Goal: Task Accomplishment & Management: Complete application form

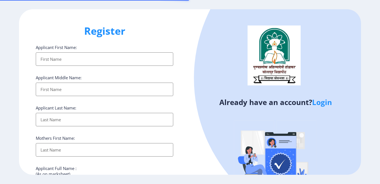
select select
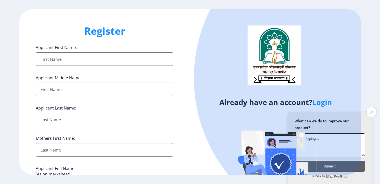
click at [105, 63] on input "Applicant First Name:" at bounding box center [105, 58] width 138 height 13
click at [371, 110] on icon "Close survey" at bounding box center [372, 112] width 4 height 4
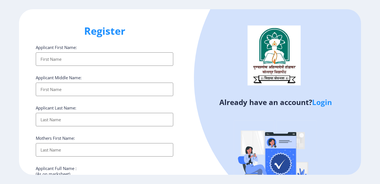
click at [65, 58] on input "Applicant First Name:" at bounding box center [105, 58] width 138 height 13
click at [82, 63] on input "Applicant First Name:" at bounding box center [105, 58] width 138 height 13
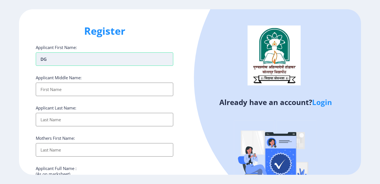
type input "D"
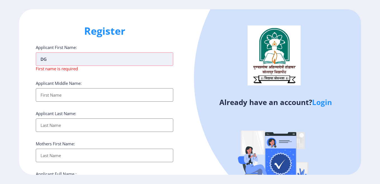
type input "D"
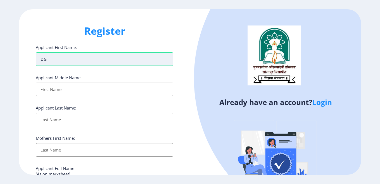
type input "D"
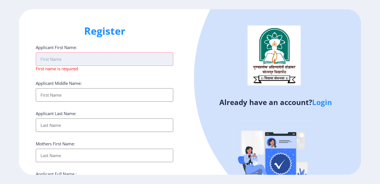
type input "D"
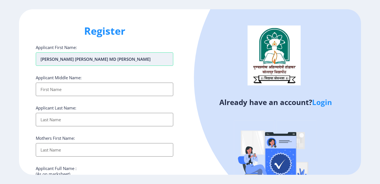
type input "[PERSON_NAME] [PERSON_NAME] MD [PERSON_NAME]"
click at [64, 86] on input "Applicant First Name:" at bounding box center [105, 88] width 138 height 13
type input "D"
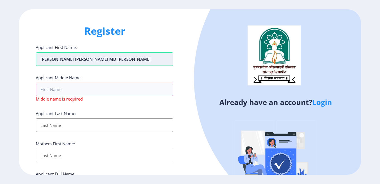
click at [67, 60] on input "[PERSON_NAME] [PERSON_NAME] MD [PERSON_NAME]" at bounding box center [105, 58] width 138 height 13
type input "[PERSON_NAME]"
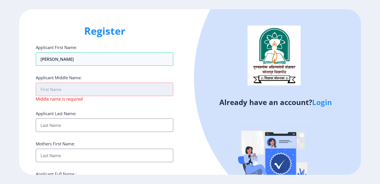
click at [61, 86] on input "Applicant First Name:" at bounding box center [105, 88] width 138 height 13
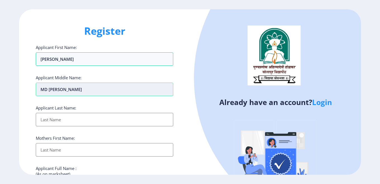
type input "MD [PERSON_NAME]"
type input "[PERSON_NAME]"
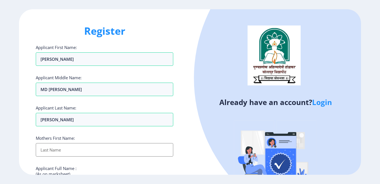
click at [60, 146] on input "Applicant First Name:" at bounding box center [105, 149] width 138 height 13
click at [62, 150] on input "Applicant First Name:" at bounding box center [105, 149] width 138 height 13
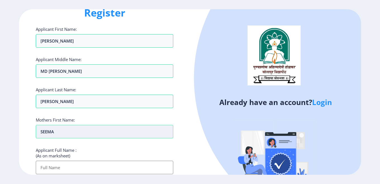
scroll to position [28, 0]
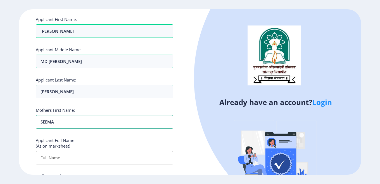
type input "SEEMA"
click at [63, 158] on input "Applicant First Name:" at bounding box center [105, 157] width 138 height 13
click at [18, 139] on ngx-register "Register Applicant First Name: [PERSON_NAME] Applicant Middle Name: MD [PERSON_…" at bounding box center [190, 91] width 380 height 165
click at [58, 159] on input "Applicant First Name:" at bounding box center [105, 157] width 138 height 13
click at [48, 158] on input "Applicant First Name:" at bounding box center [105, 157] width 138 height 13
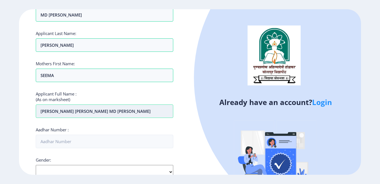
scroll to position [84, 0]
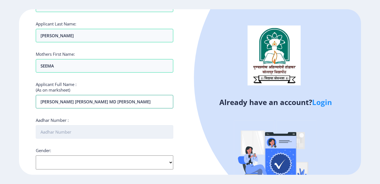
type input "[PERSON_NAME] [PERSON_NAME] MD [PERSON_NAME]"
click at [54, 135] on input "Aadhar Number :" at bounding box center [105, 131] width 138 height 13
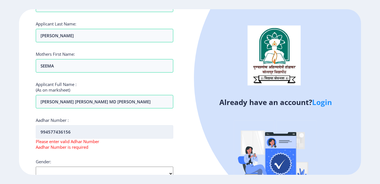
type input "994577436156"
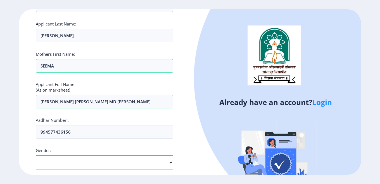
click at [64, 159] on select "Select Gender [DEMOGRAPHIC_DATA] [DEMOGRAPHIC_DATA] Other" at bounding box center [105, 162] width 138 height 14
select select "[DEMOGRAPHIC_DATA]"
click at [36, 155] on select "Select Gender [DEMOGRAPHIC_DATA] [DEMOGRAPHIC_DATA] Other" at bounding box center [105, 162] width 138 height 14
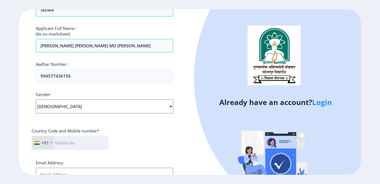
click at [67, 145] on input "text" at bounding box center [70, 143] width 77 height 14
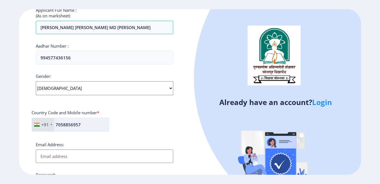
scroll to position [168, 0]
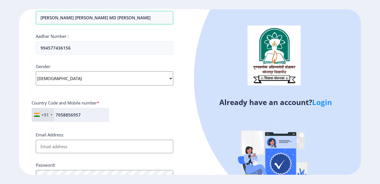
type input "7058856957"
click at [67, 145] on input "Email Address:" at bounding box center [105, 145] width 138 height 13
type input "d"
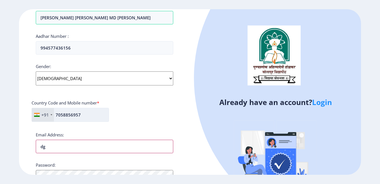
type input "d"
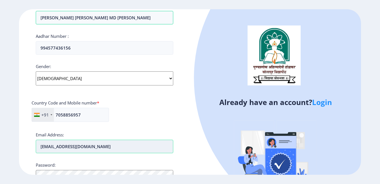
click at [102, 146] on input "[EMAIL_ADDRESS][DOMAIN_NAME]" at bounding box center [105, 145] width 138 height 13
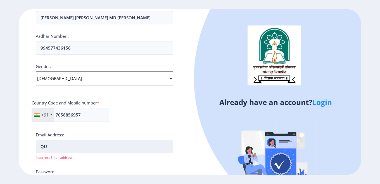
type input "Q"
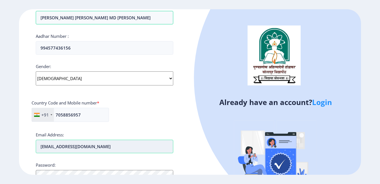
scroll to position [224, 0]
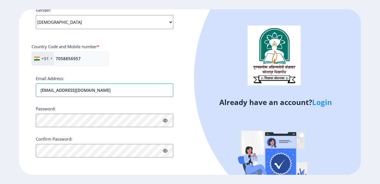
type input "[EMAIL_ADDRESS][DOMAIN_NAME]"
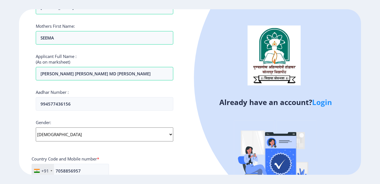
scroll to position [168, 0]
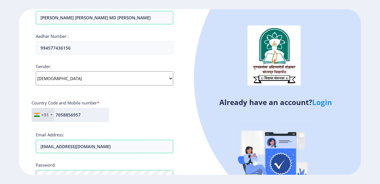
click at [70, 116] on input "7058856957" at bounding box center [70, 115] width 77 height 14
click at [126, 127] on div "Applicant First Name: [PERSON_NAME] Applicant Middle Name: MD [PERSON_NAME] App…" at bounding box center [105, 56] width 138 height 359
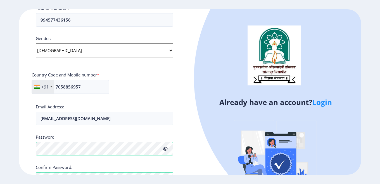
click at [119, 103] on div "Applicant First Name: [PERSON_NAME] Applicant Middle Name: MD [PERSON_NAME] App…" at bounding box center [105, 28] width 138 height 359
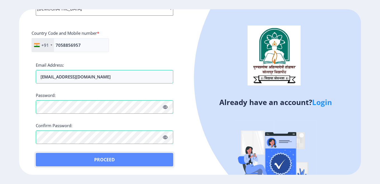
click at [116, 161] on button "Proceed" at bounding box center [105, 159] width 138 height 13
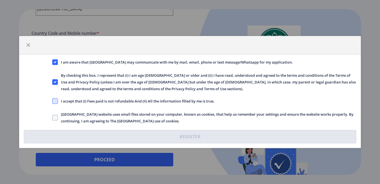
click at [56, 100] on span at bounding box center [55, 101] width 6 height 6
click at [53, 101] on input "I accept that (I) Fees paid is not refundable And (II) All the information fill…" at bounding box center [52, 101] width 0 height 0
checkbox input "true"
click at [57, 118] on span at bounding box center [55, 118] width 6 height 6
click at [53, 118] on input "[GEOGRAPHIC_DATA] website uses small files stored on your computer, known as co…" at bounding box center [52, 117] width 0 height 0
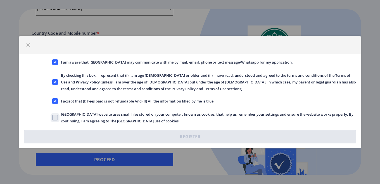
checkbox input "true"
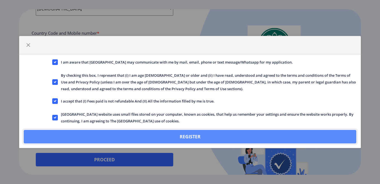
click at [196, 139] on button "Register" at bounding box center [190, 136] width 333 height 13
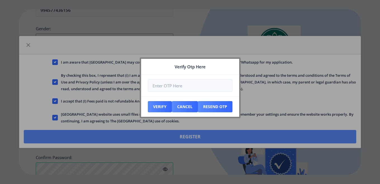
scroll to position [269, 0]
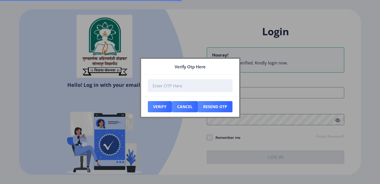
click at [175, 85] on input "number" at bounding box center [190, 85] width 85 height 13
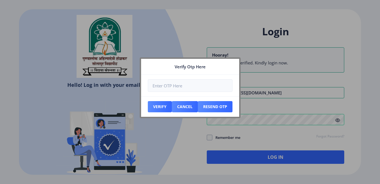
type input "[EMAIL_ADDRESS][DOMAIN_NAME]"
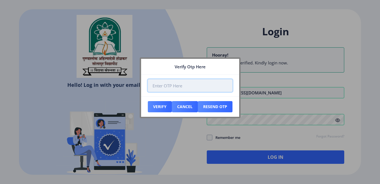
click at [187, 89] on input "number" at bounding box center [190, 85] width 85 height 13
click at [188, 84] on input "number" at bounding box center [190, 85] width 85 height 13
type input "183164"
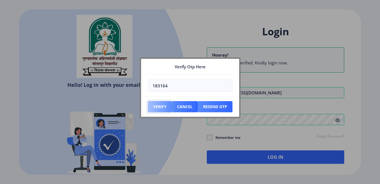
click at [161, 105] on button "Verify" at bounding box center [160, 106] width 24 height 11
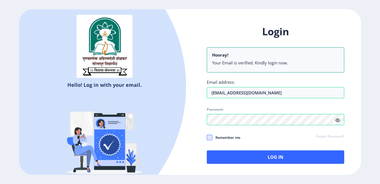
click at [211, 137] on span at bounding box center [210, 137] width 6 height 6
click at [207, 137] on input "Remember me" at bounding box center [207, 137] width 0 height 0
checkbox input "true"
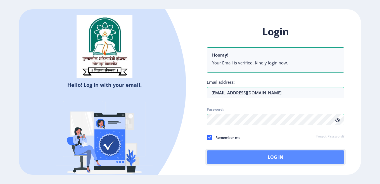
click at [261, 158] on button "Log In" at bounding box center [276, 156] width 138 height 13
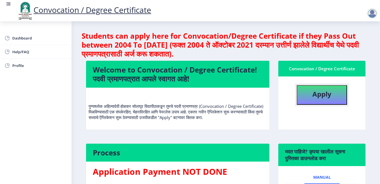
click at [309, 100] on button "Apply" at bounding box center [322, 95] width 50 height 20
select select
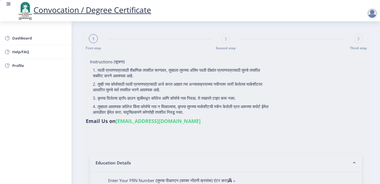
type input "[PERSON_NAME] [PERSON_NAME] MD [PERSON_NAME]"
type input "SEEMA"
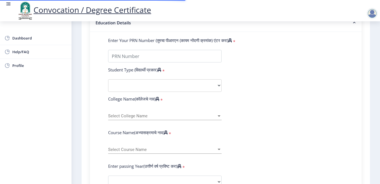
scroll to position [112, 0]
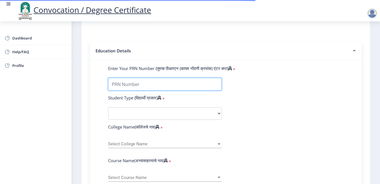
click at [133, 85] on input "Enter Your PRN Number (तुमचा पीआरएन (कायम नोंदणी क्रमांक) एंटर करा)" at bounding box center [164, 84] width 113 height 13
click at [156, 84] on input "Enter Your PRN Number (तुमचा पीआरएन (कायम नोंदणी क्रमांक) एंटर करा)" at bounding box center [164, 84] width 113 height 13
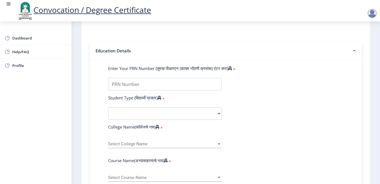
click at [289, 68] on div "Enter Your PRN Number (तुमचा पीआरएन (कायम नोंदणी क्रमांक) एंटर करा) *" at bounding box center [226, 69] width 244 height 8
click at [181, 87] on input "Enter Your PRN Number (तुमचा पीआरएन (कायम नोंदणी क्रमांक) एंटर करा)" at bounding box center [164, 84] width 113 height 13
click at [134, 86] on input "Enter Your PRN Number (तुमचा पीआरएन (कायम नोंदणी क्रमांक) एंटर करा)" at bounding box center [164, 84] width 113 height 13
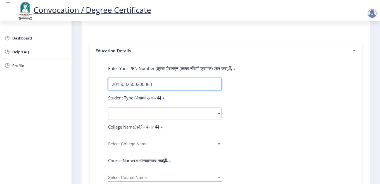
type input "2015032500200363"
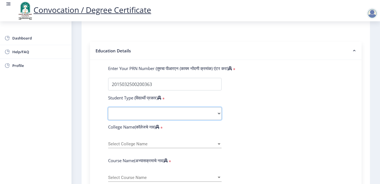
click at [131, 116] on select "Select Student Type Regular External" at bounding box center [164, 113] width 113 height 13
select select "Regular"
click at [108, 107] on select "Select Student Type Regular External" at bounding box center [164, 113] width 113 height 13
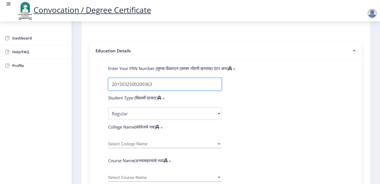
click at [117, 87] on input "Enter Your PRN Number (तुमचा पीआरएन (कायम नोंदणी क्रमांक) एंटर करा)" at bounding box center [164, 84] width 113 height 13
click at [125, 144] on span "Select College Name" at bounding box center [162, 143] width 108 height 5
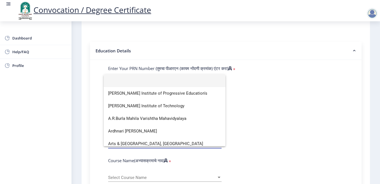
click at [94, 101] on div at bounding box center [190, 92] width 380 height 184
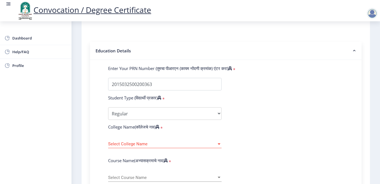
click at [139, 144] on span "Select College Name" at bounding box center [162, 143] width 108 height 5
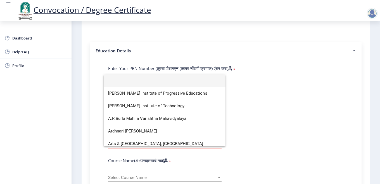
click at [129, 82] on input at bounding box center [164, 80] width 113 height 13
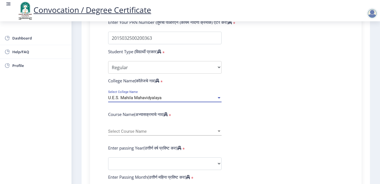
scroll to position [168, 0]
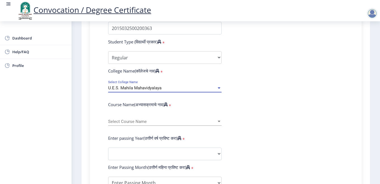
click at [130, 125] on div "Select Course Name Select Course Name" at bounding box center [164, 120] width 113 height 12
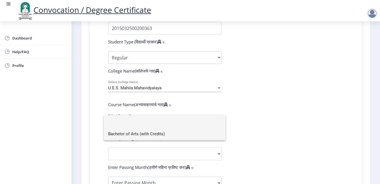
click at [135, 131] on span "Bachelor of Arts (with Credits)" at bounding box center [164, 133] width 113 height 13
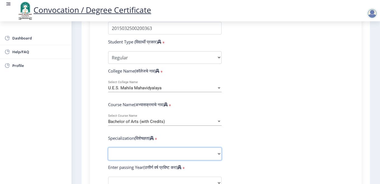
click at [131, 156] on select "Specialization English Geography Hindi Marathi Music Sanskrit Urdu Ancient Indi…" at bounding box center [164, 153] width 113 height 13
select select "Urdu"
click at [108, 147] on select "Specialization English Geography Hindi Marathi Music Sanskrit Urdu Ancient Indi…" at bounding box center [164, 153] width 113 height 13
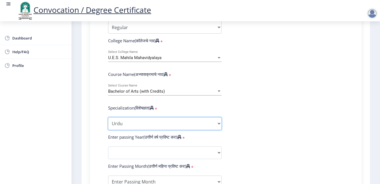
scroll to position [224, 0]
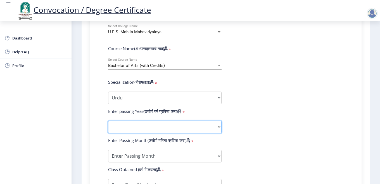
click at [132, 125] on select "2025 2024 2023 2022 2021 2020 2019 2018 2017 2016 2015 2014 2013 2012 2011 2010…" at bounding box center [164, 126] width 113 height 13
select select "2018"
click at [108, 120] on select "2025 2024 2023 2022 2021 2020 2019 2018 2017 2016 2015 2014 2013 2012 2011 2010…" at bounding box center [164, 126] width 113 height 13
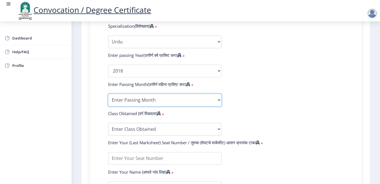
click at [140, 98] on select "Enter Passing Month March April May October November December" at bounding box center [164, 100] width 113 height 13
select select "May"
click at [108, 94] on select "Enter Passing Month March April May October November December" at bounding box center [164, 100] width 113 height 13
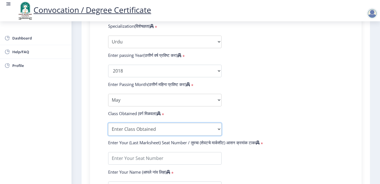
click at [124, 128] on select "Enter Class Obtained FIRST CLASS WITH DISTINCTION FIRST CLASS HIGHER SECOND CLA…" at bounding box center [164, 129] width 113 height 13
click at [148, 130] on select "Enter Class Obtained FIRST CLASS WITH DISTINCTION FIRST CLASS HIGHER SECOND CLA…" at bounding box center [164, 129] width 113 height 13
select select "Grade A"
click at [108, 123] on select "Enter Class Obtained FIRST CLASS WITH DISTINCTION FIRST CLASS HIGHER SECOND CLA…" at bounding box center [164, 129] width 113 height 13
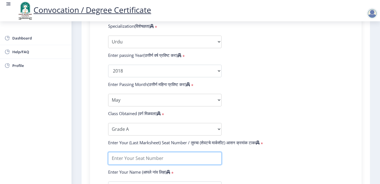
click at [157, 155] on input "textarea" at bounding box center [164, 158] width 113 height 13
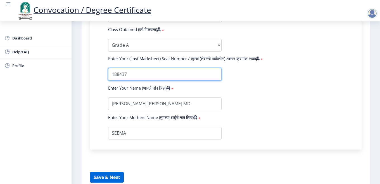
type input "188437"
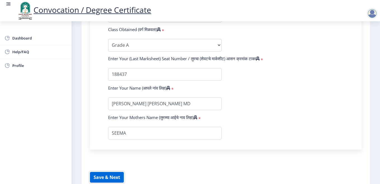
click at [116, 175] on button "Save & Next" at bounding box center [107, 177] width 34 height 11
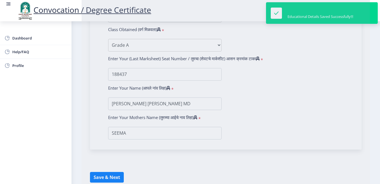
select select
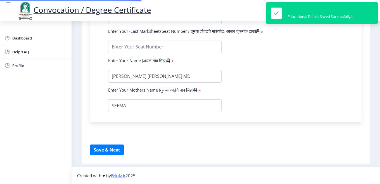
type input "2015032500200363"
select select "Regular"
select select "2018"
select select "May"
select select "Grade A"
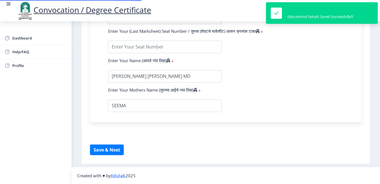
type input "188437"
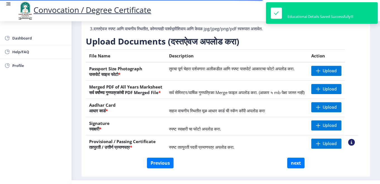
scroll to position [84, 0]
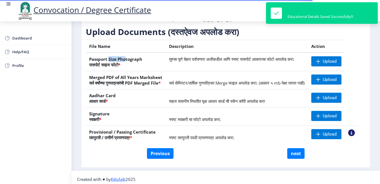
drag, startPoint x: 108, startPoint y: 66, endPoint x: 126, endPoint y: 66, distance: 17.3
click at [126, 66] on th "Passport Size Photograph पासपोर्ट साइज फोटो *" at bounding box center [126, 62] width 80 height 18
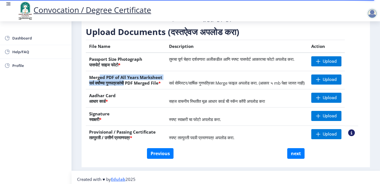
drag, startPoint x: 100, startPoint y: 83, endPoint x: 125, endPoint y: 91, distance: 26.3
click at [125, 89] on th "Merged PDF of All Years Marksheet सर्व वर्षांच्या गुणपत्रकांची PDF Merged File *" at bounding box center [126, 80] width 80 height 18
drag, startPoint x: 96, startPoint y: 113, endPoint x: 106, endPoint y: 115, distance: 11.1
click at [102, 107] on th "Aadhar Card आधार कार्ड *" at bounding box center [126, 98] width 80 height 18
drag, startPoint x: 94, startPoint y: 132, endPoint x: 107, endPoint y: 135, distance: 13.4
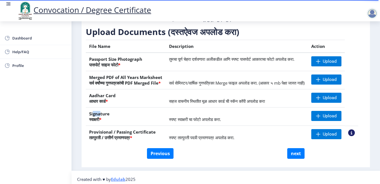
click at [101, 126] on th "Signature स्वाक्षरी *" at bounding box center [126, 116] width 80 height 18
drag, startPoint x: 103, startPoint y: 149, endPoint x: 111, endPoint y: 150, distance: 8.2
click at [111, 144] on th "Provisional / Passing Certificate तात्पुरती / उत्तीर्ण प्रमाणपत्र *" at bounding box center [126, 135] width 80 height 18
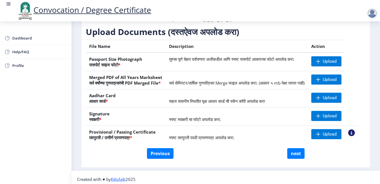
click at [183, 53] on th "Description" at bounding box center [237, 46] width 142 height 13
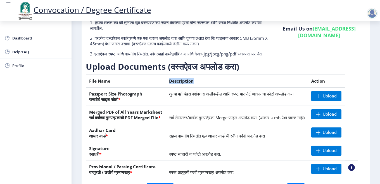
scroll to position [28, 0]
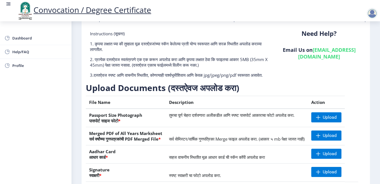
click at [261, 93] on h3 "Upload Documents (दस्तऐवज अपलोड करा)" at bounding box center [222, 87] width 273 height 11
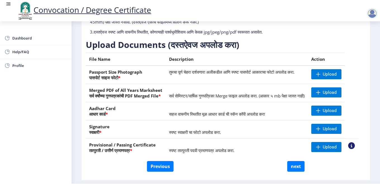
scroll to position [48, 0]
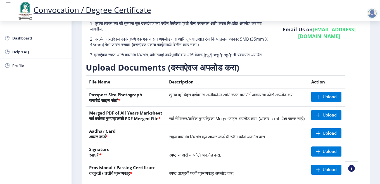
click at [261, 73] on h3 "Upload Documents (दस्तऐवज अपलोड करा)" at bounding box center [222, 67] width 273 height 11
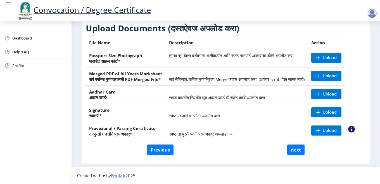
scroll to position [104, 0]
click at [247, 167] on nav "Created with ♥ by Edulab 2025" at bounding box center [226, 175] width 309 height 17
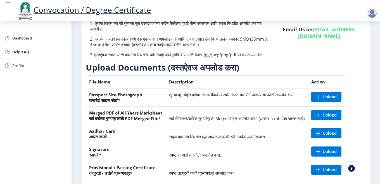
click at [258, 73] on h3 "Upload Documents (दस्तऐवज अपलोड करा)" at bounding box center [222, 67] width 273 height 11
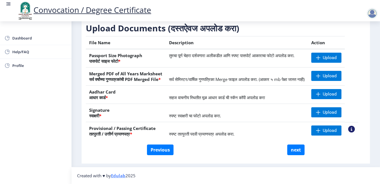
scroll to position [104, 0]
click at [211, 155] on div "Previous next" at bounding box center [226, 149] width 272 height 11
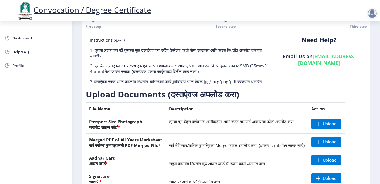
scroll to position [0, 0]
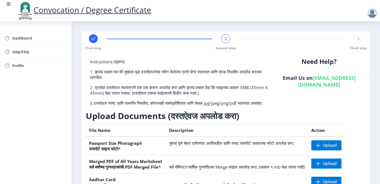
click at [256, 117] on h3 "Upload Documents (दस्तऐवज अपलोड करा)" at bounding box center [222, 115] width 273 height 11
click at [248, 59] on div "Instructions (सूचना) 1. कृपया लक्षात घ्या की तुम्हाला मूळ दस्तऐवजांच्या स्कॅन क…" at bounding box center [179, 84] width 187 height 51
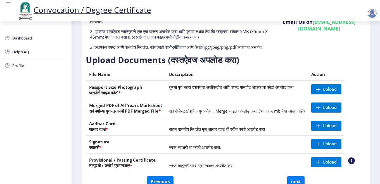
click at [270, 60] on h3 "Upload Documents (दस्तऐवज अपलोड करा)" at bounding box center [222, 59] width 273 height 11
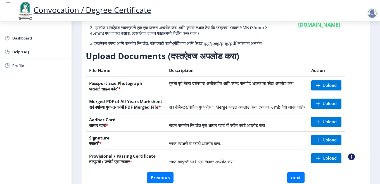
scroll to position [48, 0]
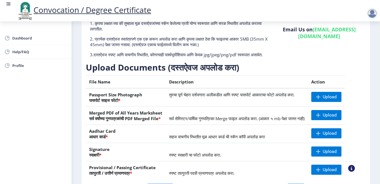
click at [269, 68] on h3 "Upload Documents (दस्तऐवज अपलोड करा)" at bounding box center [222, 67] width 273 height 11
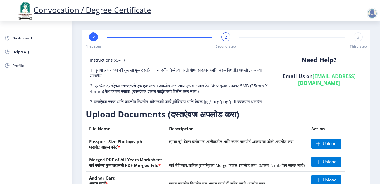
scroll to position [0, 0]
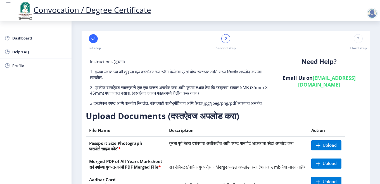
click at [266, 120] on h3 "Upload Documents (दस्तऐवज अपलोड करा)" at bounding box center [222, 115] width 273 height 11
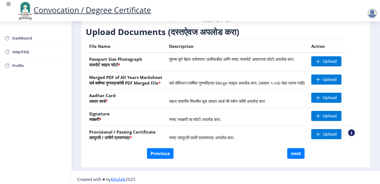
scroll to position [28, 0]
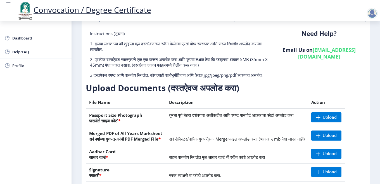
click at [248, 78] on p "3.दस्तऐवज स्पष्ट आणि वाचनीय स्थितीत, कोणत्याही पार्श्वभूमीशिवाय आणि केवळ jpg/jp…" at bounding box center [179, 75] width 178 height 6
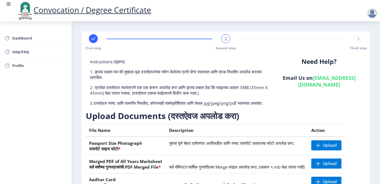
click at [96, 92] on p "2. प्रत्येक दस्तऐवज स्वतंत्रपणे एक एक करून अपलोड करा आणि कृपया लक्षात ठेवा कि फ…" at bounding box center [179, 89] width 178 height 11
click at [261, 121] on h3 "Upload Documents (दस्तऐवज अपलोड करा)" at bounding box center [222, 115] width 273 height 11
click at [258, 87] on p "2. प्रत्येक दस्तऐवज स्वतंत्रपणे एक एक करून अपलोड करा आणि कृपया लक्षात ठेवा कि फ…" at bounding box center [179, 89] width 178 height 11
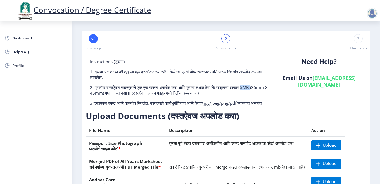
scroll to position [84, 0]
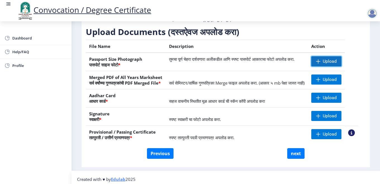
click at [333, 64] on span "Upload" at bounding box center [330, 61] width 14 height 6
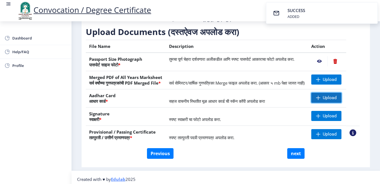
click at [337, 100] on span "Upload" at bounding box center [330, 98] width 14 height 6
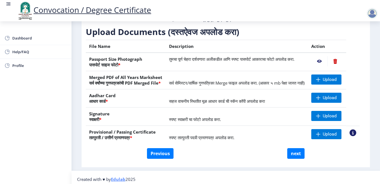
click at [171, 86] on span "सर्व सेमिस्टर/वार्षिक गुणपत्रिका Merge फाइल अपलोड करा. (आकार ५ mb पेक्षा जास्त …" at bounding box center [237, 83] width 136 height 6
click at [235, 89] on td "सर्व सेमिस्टर/वार्षिक गुणपत्रिका Merge फाइल अपलोड करा. (आकार ५ mb पेक्षा जास्त …" at bounding box center [237, 80] width 142 height 18
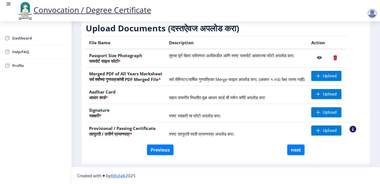
scroll to position [104, 0]
click at [198, 67] on td "सर्व सेमिस्टर/वार्षिक गुणपत्रिका Merge फाइल अपलोड करा. (आकार ५ mb पेक्षा जास्त …" at bounding box center [237, 76] width 142 height 18
click at [193, 67] on td "सर्व सेमिस्टर/वार्षिक गुणपत्रिका Merge फाइल अपलोड करा. (आकार ५ mb पेक्षा जास्त …" at bounding box center [237, 76] width 142 height 18
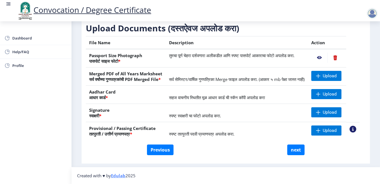
click at [193, 67] on td "सर्व सेमिस्टर/वार्षिक गुणपत्रिका Merge फाइल अपलोड करा. (आकार ५ mb पेक्षा जास्त …" at bounding box center [237, 76] width 142 height 18
click at [330, 129] on span "Upload" at bounding box center [330, 130] width 14 height 6
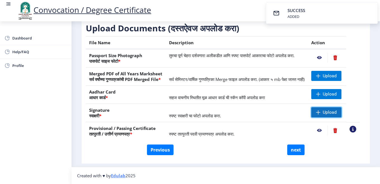
click at [332, 110] on span "Upload" at bounding box center [330, 112] width 14 height 6
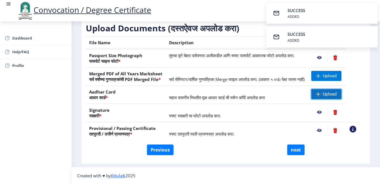
click at [329, 94] on span "Upload" at bounding box center [330, 94] width 14 height 6
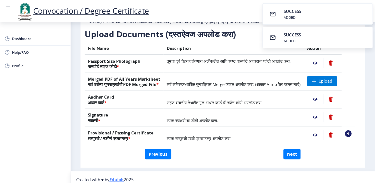
scroll to position [76, 0]
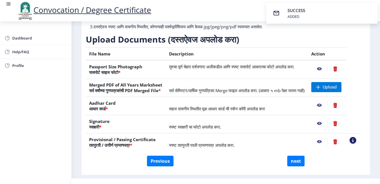
click at [326, 74] on nb-action at bounding box center [319, 69] width 16 height 10
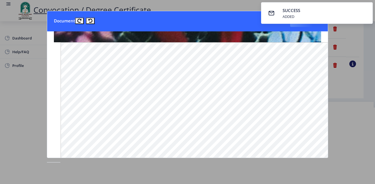
scroll to position [428, 0]
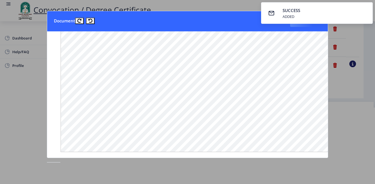
click at [365, 10] on nb-toast "SUCCESS ADDED" at bounding box center [317, 13] width 112 height 22
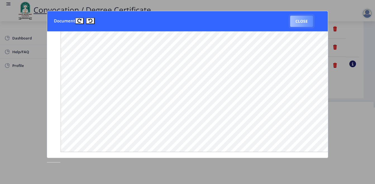
click at [306, 25] on button "Close" at bounding box center [301, 21] width 23 height 11
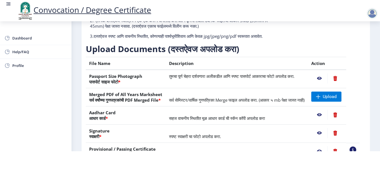
scroll to position [56, 0]
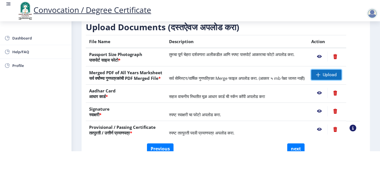
click at [332, 72] on span "Upload" at bounding box center [330, 75] width 14 height 6
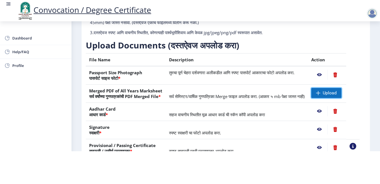
scroll to position [28, 0]
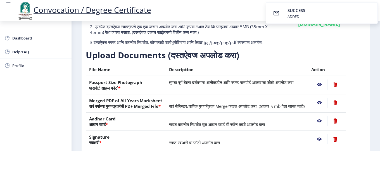
click at [326, 98] on nb-action at bounding box center [319, 103] width 16 height 10
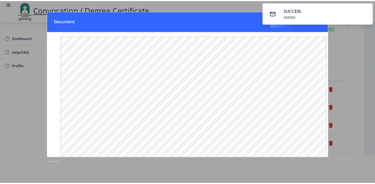
scroll to position [0, 0]
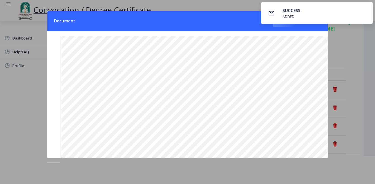
click at [317, 23] on nb-toastr-container "SUCCESS ADDED" at bounding box center [317, 13] width 116 height 26
click at [293, 25] on nb-toastr-container "SUCCESS ADDED" at bounding box center [317, 13] width 116 height 26
click at [289, 26] on button "Close" at bounding box center [284, 21] width 23 height 11
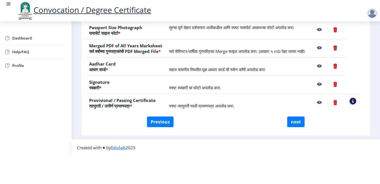
scroll to position [104, 0]
click at [325, 67] on nb-action at bounding box center [319, 66] width 16 height 10
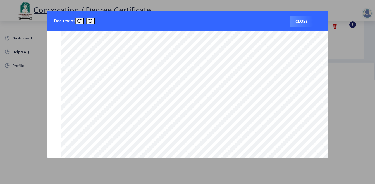
scroll to position [447, 0]
click at [300, 21] on button "Close" at bounding box center [301, 21] width 23 height 11
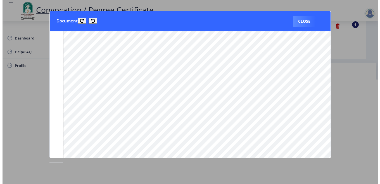
scroll to position [49, 0]
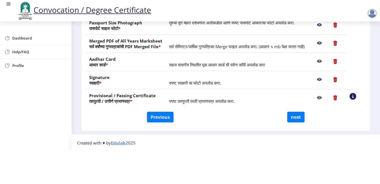
click at [325, 74] on nb-action at bounding box center [319, 79] width 16 height 10
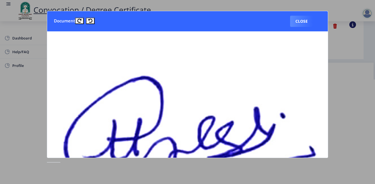
scroll to position [112, 0]
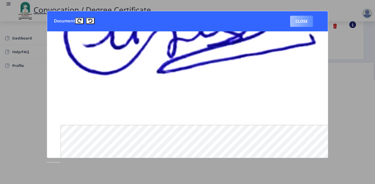
drag, startPoint x: 299, startPoint y: 18, endPoint x: 300, endPoint y: 29, distance: 11.0
click at [299, 19] on button "Close" at bounding box center [301, 21] width 23 height 11
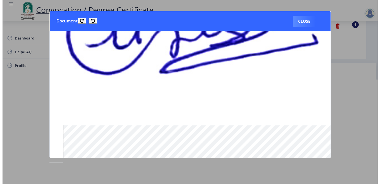
scroll to position [49, 0]
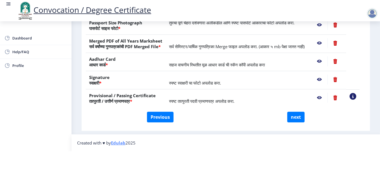
click at [324, 93] on nb-action at bounding box center [319, 98] width 16 height 10
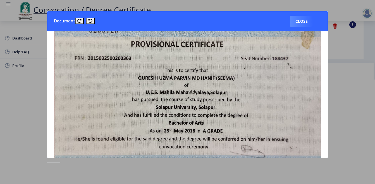
scroll to position [30, 0]
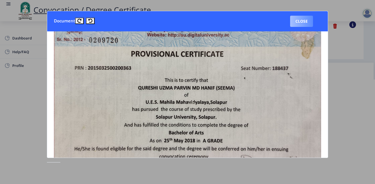
click at [301, 24] on button "Close" at bounding box center [301, 21] width 23 height 11
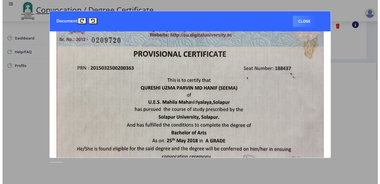
scroll to position [49, 0]
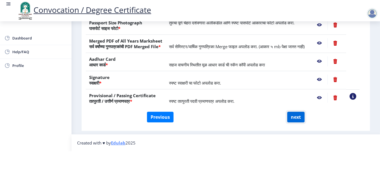
click at [297, 112] on button "next" at bounding box center [295, 117] width 17 height 11
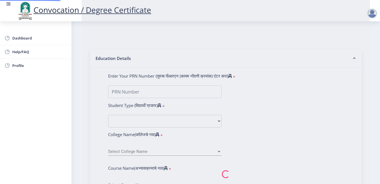
select select
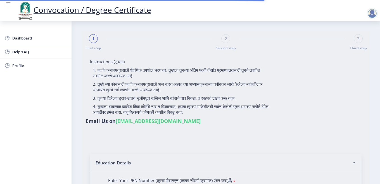
type input "[PERSON_NAME] [PERSON_NAME] MD [PERSON_NAME]"
type input "SEEMA"
type input "2015032500200363"
select select "Regular"
select select "2018"
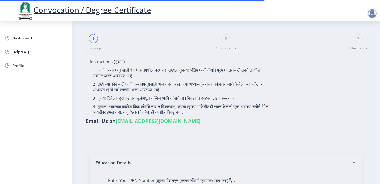
select select "May"
select select "Grade A"
type input "188437"
select select "Urdu"
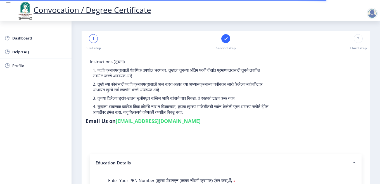
select select
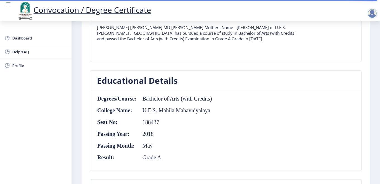
scroll to position [224, 0]
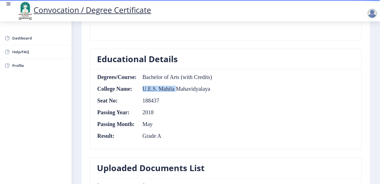
drag, startPoint x: 143, startPoint y: 88, endPoint x: 176, endPoint y: 88, distance: 32.4
click at [176, 88] on td "U.E.S. Mahila Mahavidyalaya" at bounding box center [174, 89] width 75 height 6
click at [146, 112] on td "2018" at bounding box center [174, 112] width 75 height 6
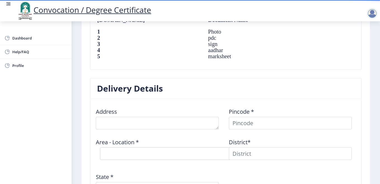
scroll to position [419, 0]
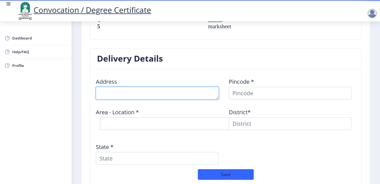
click at [150, 95] on textarea at bounding box center [157, 93] width 123 height 13
type textarea "[GEOGRAPHIC_DATA], [STREET_ADDRESS]"
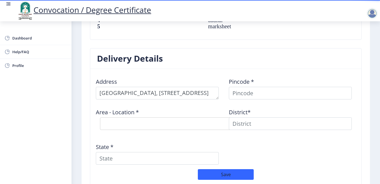
click at [184, 106] on div "Area - Location * Select Area Location" at bounding box center [159, 119] width 133 height 30
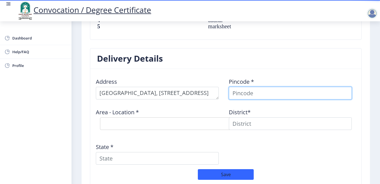
click at [262, 92] on input at bounding box center [290, 93] width 123 height 13
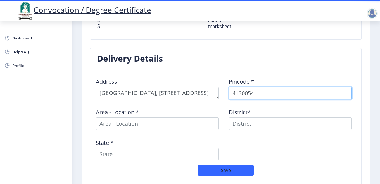
type input "413005"
select select
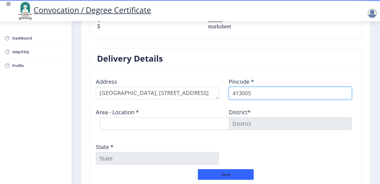
type input "413005"
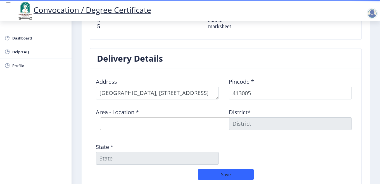
click at [257, 79] on div "Pincode * 413005" at bounding box center [292, 86] width 133 height 26
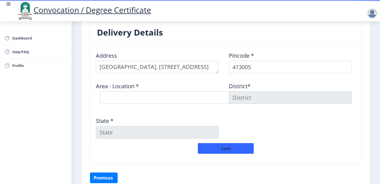
scroll to position [417, 0]
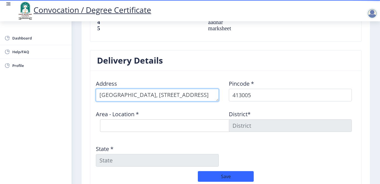
click at [131, 98] on textarea at bounding box center [157, 95] width 123 height 13
type textarea "d"
type textarea "[PERSON_NAME], [GEOGRAPHIC_DATA], [GEOGRAPHIC_DATA]"
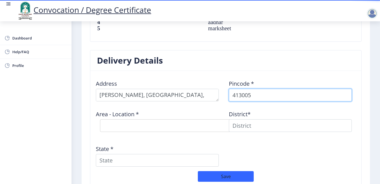
select select "4: Object"
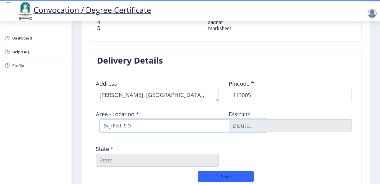
click at [218, 130] on select "Select Area Location [GEOGRAPHIC_DATA] Peth [GEOGRAPHIC_DATA] [GEOGRAPHIC_DATA]…" at bounding box center [184, 125] width 168 height 13
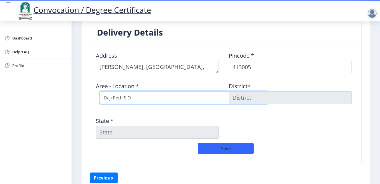
click at [136, 99] on select "Select Area Location [GEOGRAPHIC_DATA] Peth [GEOGRAPHIC_DATA] [GEOGRAPHIC_DATA]…" at bounding box center [184, 97] width 168 height 13
click at [100, 91] on select "Select Area Location [GEOGRAPHIC_DATA] Peth [GEOGRAPHIC_DATA] [GEOGRAPHIC_DATA]…" at bounding box center [184, 97] width 168 height 13
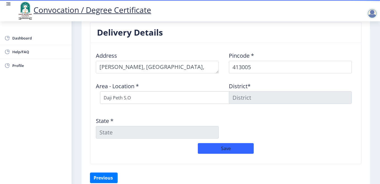
click at [152, 86] on div "Area - Location * Select Area Location [GEOGRAPHIC_DATA] Peth [GEOGRAPHIC_DATA]…" at bounding box center [159, 93] width 133 height 30
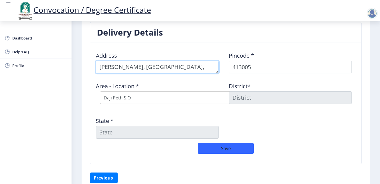
click at [98, 69] on textarea at bounding box center [157, 67] width 123 height 13
type textarea "[STREET_ADDRESS][PERSON_NAME]"
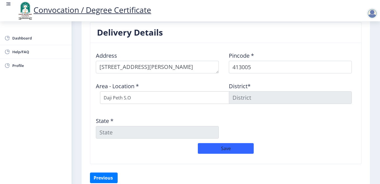
click at [182, 112] on div "Address Pincode * 413005 Area - Location * Select Area Location [GEOGRAPHIC_DAT…" at bounding box center [226, 95] width 266 height 96
click at [254, 98] on input at bounding box center [290, 97] width 123 height 13
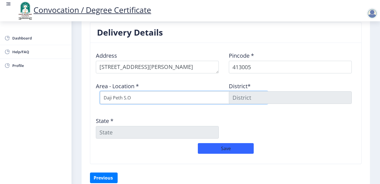
click at [215, 98] on select "Select Area Location [GEOGRAPHIC_DATA] Peth [GEOGRAPHIC_DATA] [GEOGRAPHIC_DATA]…" at bounding box center [184, 97] width 168 height 13
click at [100, 91] on select "Select Area Location [GEOGRAPHIC_DATA] Peth [GEOGRAPHIC_DATA] [GEOGRAPHIC_DATA]…" at bounding box center [184, 97] width 168 height 13
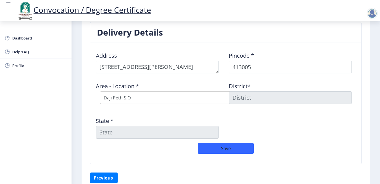
click at [255, 99] on input at bounding box center [290, 97] width 123 height 13
click at [233, 148] on button "Save" at bounding box center [226, 148] width 56 height 11
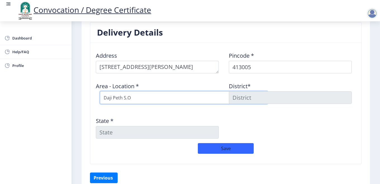
click at [159, 92] on select "Select Area Location [GEOGRAPHIC_DATA] Peth [GEOGRAPHIC_DATA] [GEOGRAPHIC_DATA]…" at bounding box center [184, 97] width 168 height 13
click at [100, 91] on select "Select Area Location [GEOGRAPHIC_DATA] Peth [GEOGRAPHIC_DATA] [GEOGRAPHIC_DATA]…" at bounding box center [184, 97] width 168 height 13
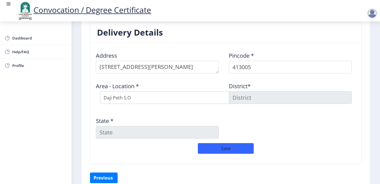
click at [184, 86] on div "Area - Location * Select Area Location [GEOGRAPHIC_DATA] Peth [GEOGRAPHIC_DATA]…" at bounding box center [159, 93] width 133 height 30
click at [249, 100] on input at bounding box center [290, 97] width 123 height 13
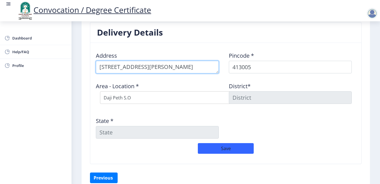
click at [164, 70] on textarea at bounding box center [157, 67] width 123 height 13
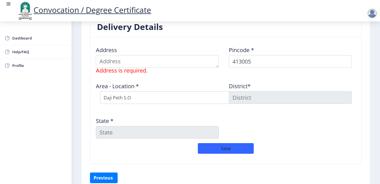
click at [104, 153] on div "Save" at bounding box center [226, 151] width 266 height 16
click at [107, 153] on div "Save" at bounding box center [226, 151] width 266 height 16
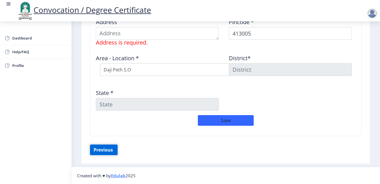
click at [105, 150] on button "Previous ‍" at bounding box center [104, 149] width 28 height 11
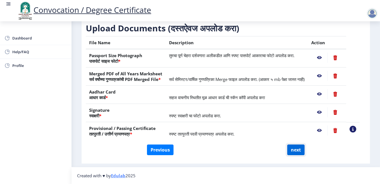
click at [297, 150] on button "next" at bounding box center [295, 149] width 17 height 11
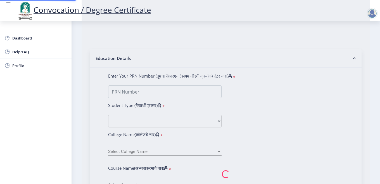
select select
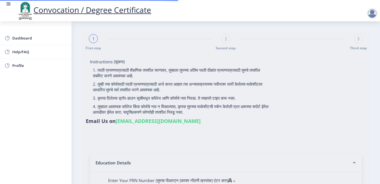
type input "[PERSON_NAME] [PERSON_NAME] MD [PERSON_NAME]"
type input "SEEMA"
type input "2015032500200363"
select select "Regular"
select select "2018"
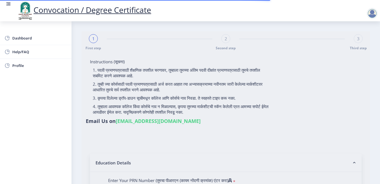
select select "May"
select select "Grade A"
type input "188437"
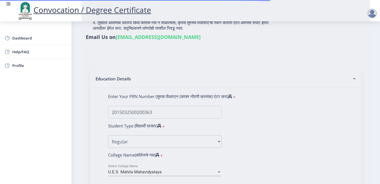
select select "Urdu"
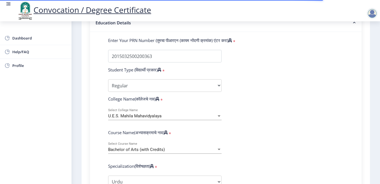
select select
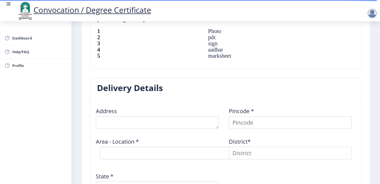
scroll to position [419, 0]
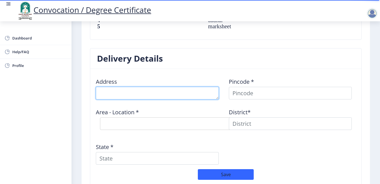
click at [137, 93] on textarea at bounding box center [157, 93] width 123 height 13
paste textarea "[STREET_ADDRESS][PERSON_NAME]"
type textarea "[STREET_ADDRESS][PERSON_NAME]"
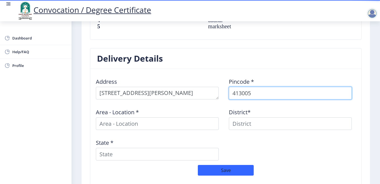
type input "413005"
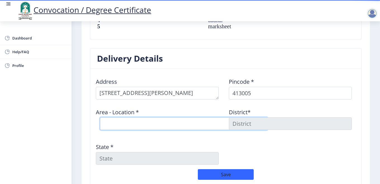
click at [193, 123] on select "Select Area Location [GEOGRAPHIC_DATA] Peth [GEOGRAPHIC_DATA] [GEOGRAPHIC_DATA]…" at bounding box center [184, 123] width 168 height 13
select select "1: Object"
click at [100, 117] on select "Select Area Location [GEOGRAPHIC_DATA] Peth [GEOGRAPHIC_DATA] [GEOGRAPHIC_DATA]…" at bounding box center [184, 123] width 168 height 13
type input "SOLAPUR"
type input "[GEOGRAPHIC_DATA]"
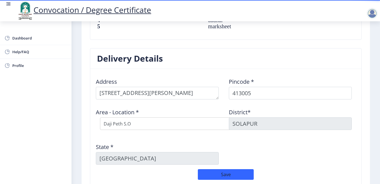
click at [250, 142] on div "Address Pincode * 413005 Area - Location * Select Area Location [GEOGRAPHIC_DAT…" at bounding box center [226, 121] width 266 height 96
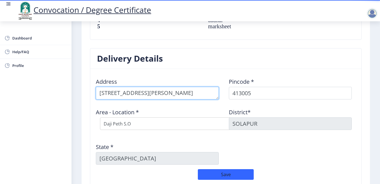
drag, startPoint x: 193, startPoint y: 93, endPoint x: 220, endPoint y: 89, distance: 27.4
click at [220, 89] on div "Address" at bounding box center [159, 86] width 133 height 26
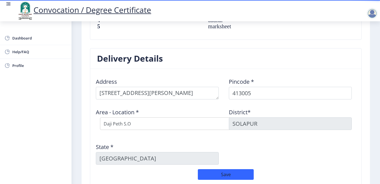
click at [215, 108] on div "Area - Location * Select Area Location [GEOGRAPHIC_DATA] Peth [GEOGRAPHIC_DATA]…" at bounding box center [159, 119] width 133 height 30
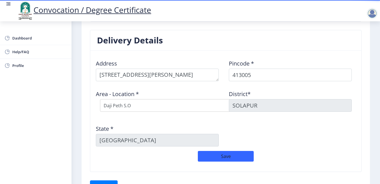
scroll to position [447, 0]
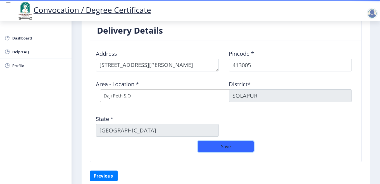
click at [231, 143] on button "Save" at bounding box center [226, 146] width 56 height 11
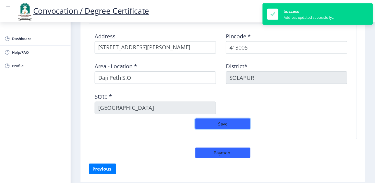
scroll to position [475, 0]
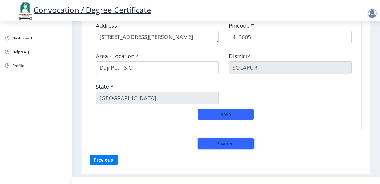
click at [228, 145] on button "Payment" at bounding box center [226, 143] width 56 height 11
select select "sealed"
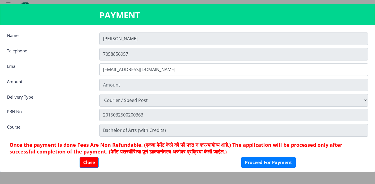
type input "1885"
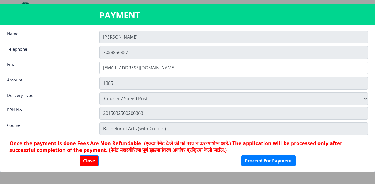
scroll to position [0, 0]
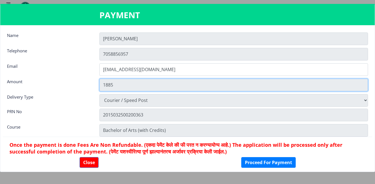
click at [107, 87] on input "1885" at bounding box center [234, 85] width 269 height 13
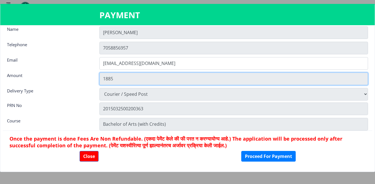
scroll to position [8, 0]
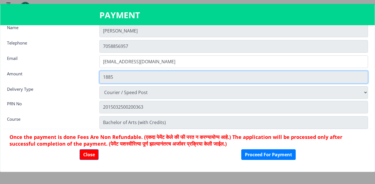
click at [107, 79] on input "1885" at bounding box center [234, 77] width 269 height 13
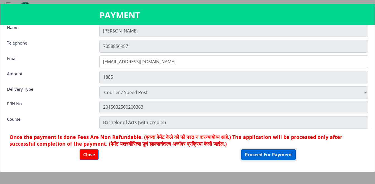
click at [255, 156] on button "Proceed For Payment" at bounding box center [269, 154] width 55 height 11
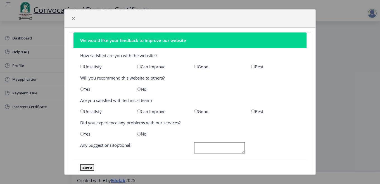
click at [251, 67] on input "radio" at bounding box center [253, 67] width 4 height 4
radio input "true"
click at [251, 110] on input "radio" at bounding box center [253, 111] width 4 height 4
radio input "true"
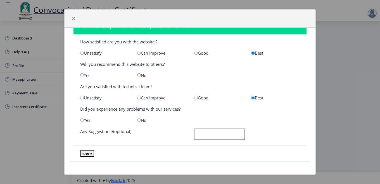
click at [138, 121] on input "radio" at bounding box center [139, 120] width 4 height 4
radio input "true"
click at [217, 138] on textarea at bounding box center [219, 133] width 51 height 11
type textarea "GOOD SERVICES"
click at [87, 152] on button "save" at bounding box center [87, 153] width 14 height 6
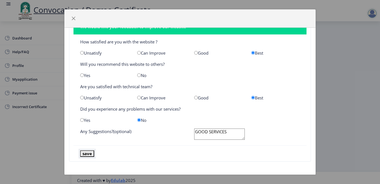
click at [87, 154] on button "save" at bounding box center [87, 153] width 14 height 6
click at [70, 18] on button "button" at bounding box center [73, 18] width 9 height 9
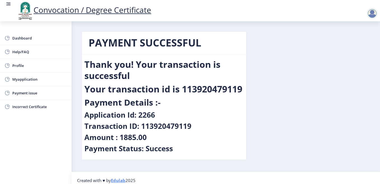
scroll to position [5, 0]
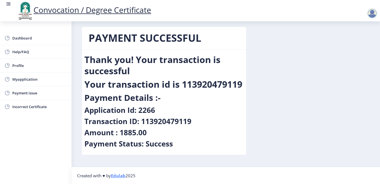
click at [171, 124] on h4 "Transaction ID: 113920479119" at bounding box center [137, 121] width 107 height 9
click at [28, 75] on link "Myapplication" at bounding box center [36, 78] width 72 height 13
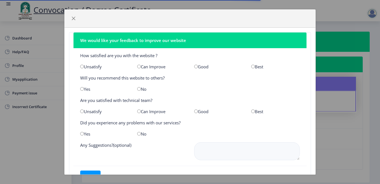
scroll to position [25, 0]
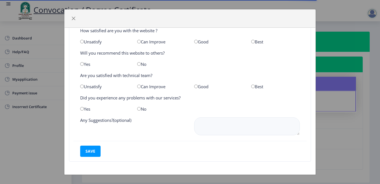
click at [251, 43] on div "Best" at bounding box center [275, 42] width 57 height 6
click at [251, 41] on div "Best" at bounding box center [275, 42] width 57 height 6
click at [251, 40] on input "radio" at bounding box center [253, 42] width 4 height 4
radio input "true"
click at [251, 87] on input "radio" at bounding box center [253, 86] width 4 height 4
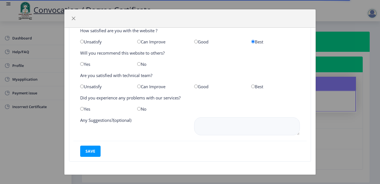
radio input "true"
click at [138, 108] on input "radio" at bounding box center [139, 109] width 4 height 4
radio input "true"
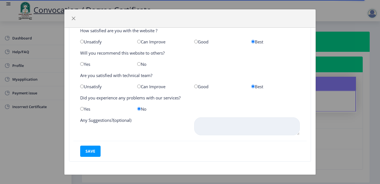
click at [221, 119] on textarea at bounding box center [247, 126] width 106 height 18
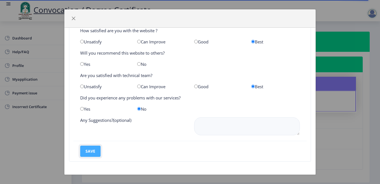
click at [91, 154] on button "save" at bounding box center [90, 150] width 20 height 11
click at [90, 150] on button "save" at bounding box center [90, 150] width 20 height 11
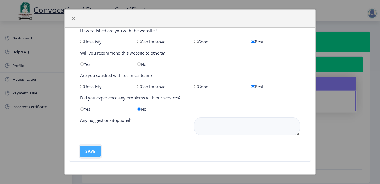
click at [92, 153] on button "save" at bounding box center [90, 150] width 20 height 11
click at [72, 19] on span "button" at bounding box center [73, 18] width 4 height 4
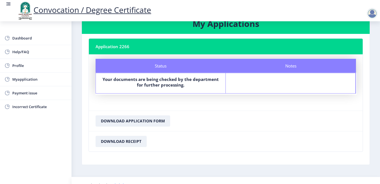
scroll to position [28, 0]
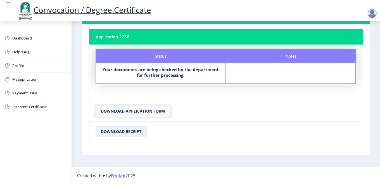
click at [137, 111] on button "Download Application Form" at bounding box center [133, 110] width 75 height 11
click at [131, 131] on button "Download Receipt" at bounding box center [121, 131] width 51 height 11
click at [218, 108] on nb-card-footer "Download Application Form" at bounding box center [226, 111] width 274 height 20
click at [26, 92] on span "Payment issue" at bounding box center [39, 92] width 55 height 7
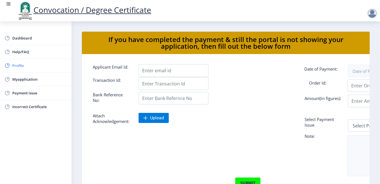
click at [25, 62] on span "Profile" at bounding box center [39, 65] width 55 height 7
select select
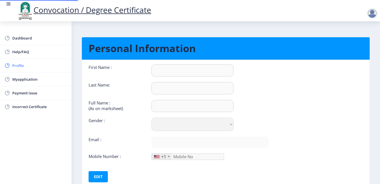
type input "[PERSON_NAME]"
type input "[PERSON_NAME] [PERSON_NAME] MD [PERSON_NAME]"
select select "[DEMOGRAPHIC_DATA]"
type input "[EMAIL_ADDRESS][DOMAIN_NAME]"
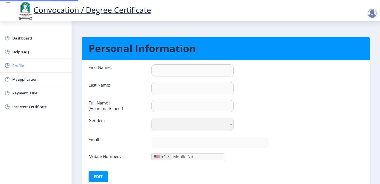
type input "7058856957"
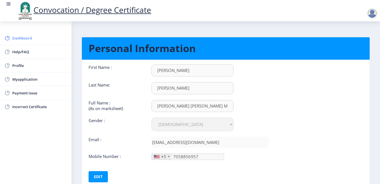
click at [33, 38] on span "Dashboard" at bounding box center [39, 38] width 55 height 7
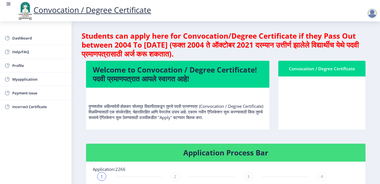
click at [372, 16] on div at bounding box center [372, 13] width 11 height 11
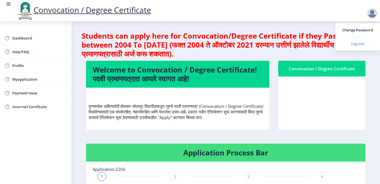
click at [351, 45] on span "Log out" at bounding box center [358, 43] width 36 height 7
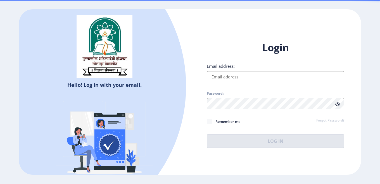
type input "[EMAIL_ADDRESS][DOMAIN_NAME]"
